Goal: Find specific page/section: Find specific page/section

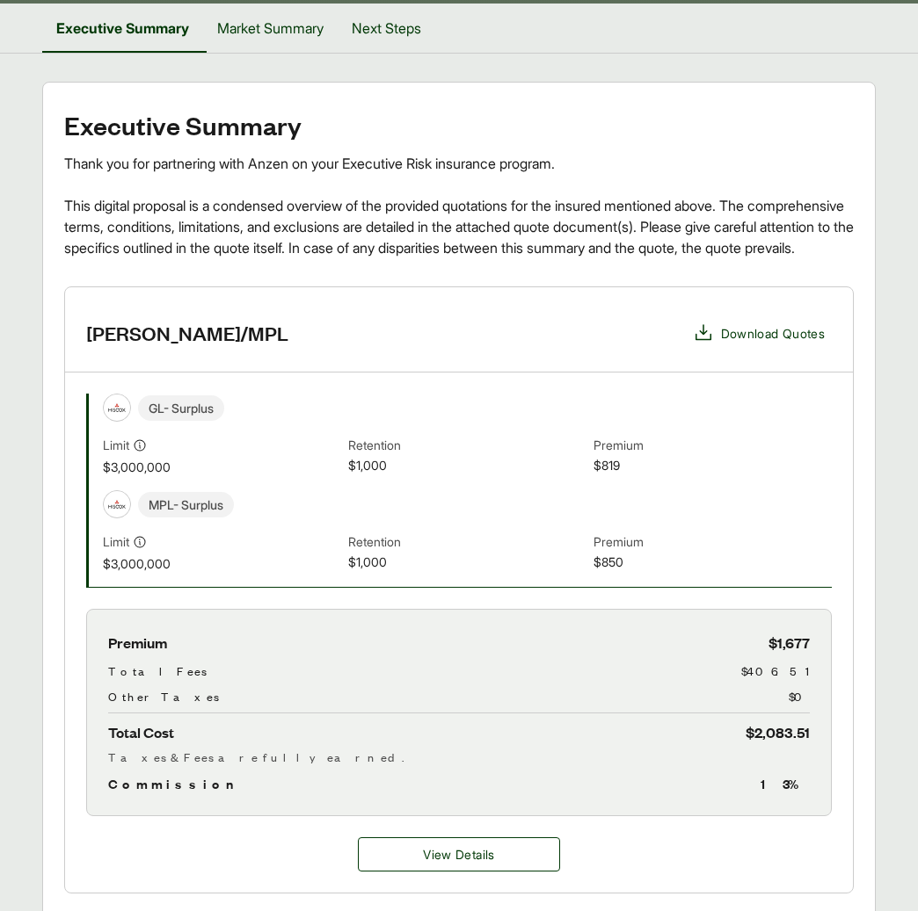
scroll to position [318, 0]
